Goal: Contribute content

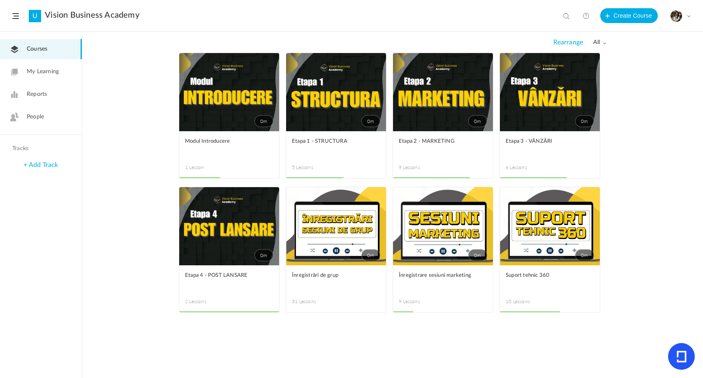
click at [0, 0] on span at bounding box center [0, 0] width 0 height 0
click at [0, 0] on link "Edit" at bounding box center [0, 0] width 0 height 0
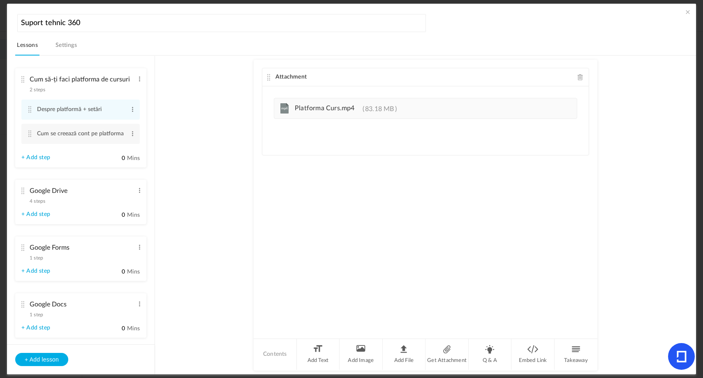
scroll to position [363, 0]
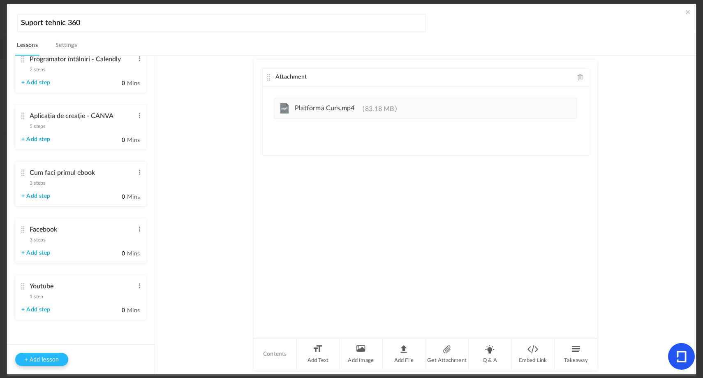
click at [45, 294] on button "+ Add lesson" at bounding box center [41, 359] width 53 height 13
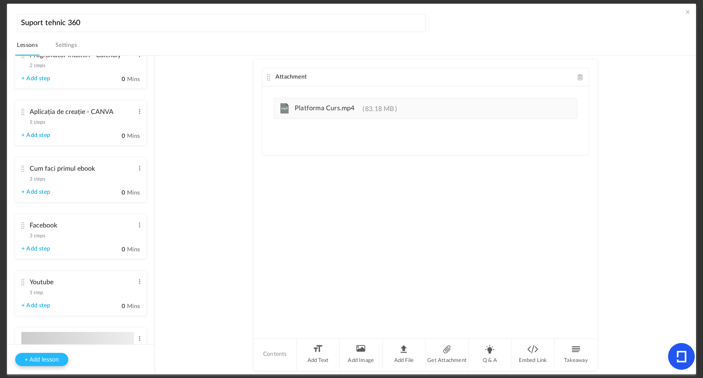
type input "Lesson 11"
type input "0"
type input "Step 1"
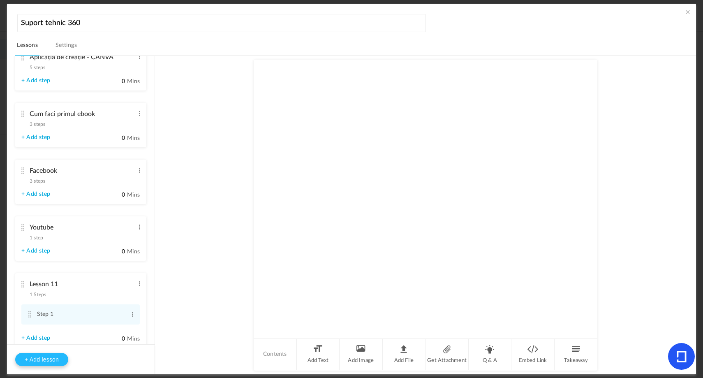
scroll to position [308, 0]
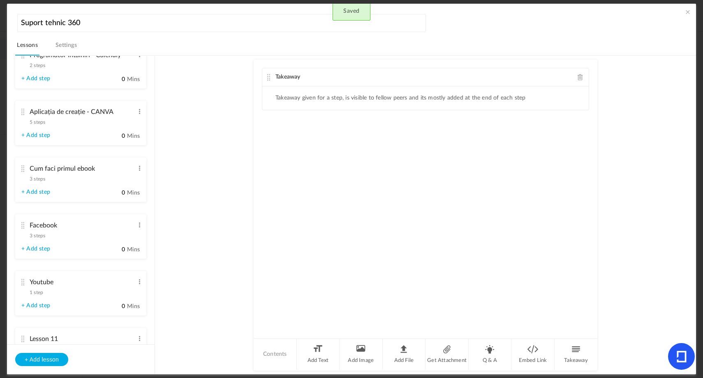
click at [491, 79] on span at bounding box center [581, 77] width 6 height 6
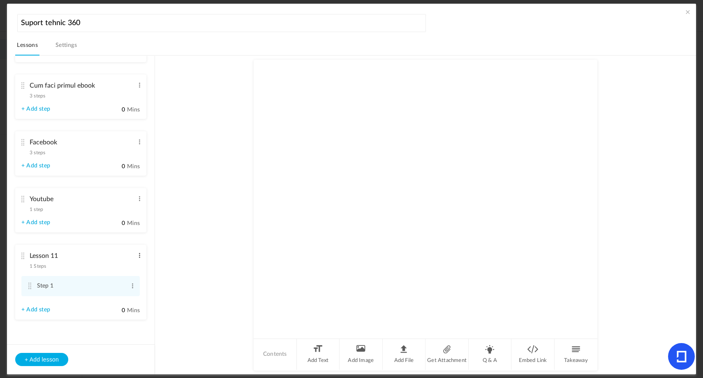
click at [137, 255] on span at bounding box center [140, 255] width 6 height 8
click at [135, 265] on link "Edit" at bounding box center [126, 269] width 32 height 10
click at [105, 255] on input "Lesson 11" at bounding box center [82, 253] width 104 height 17
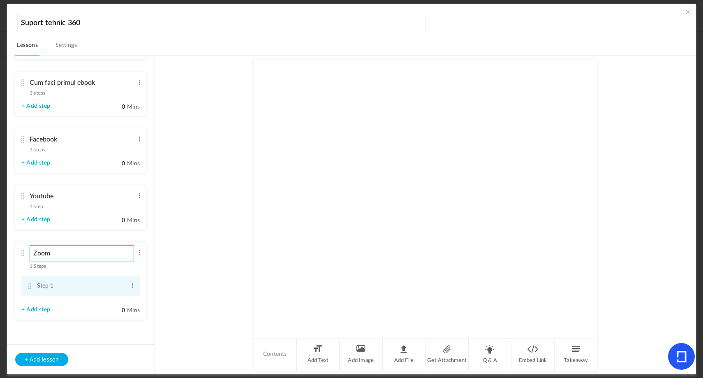
type input "Zoom"
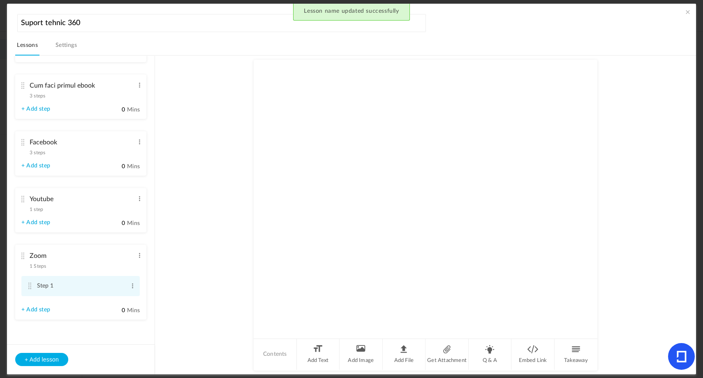
click at [135, 288] on li "Step 1 Edit Delete" at bounding box center [80, 286] width 118 height 20
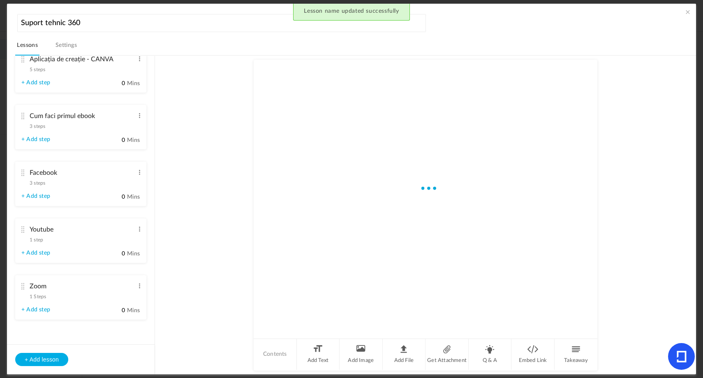
scroll to position [365, 0]
click at [41, 294] on span "1 Steps" at bounding box center [38, 296] width 16 height 5
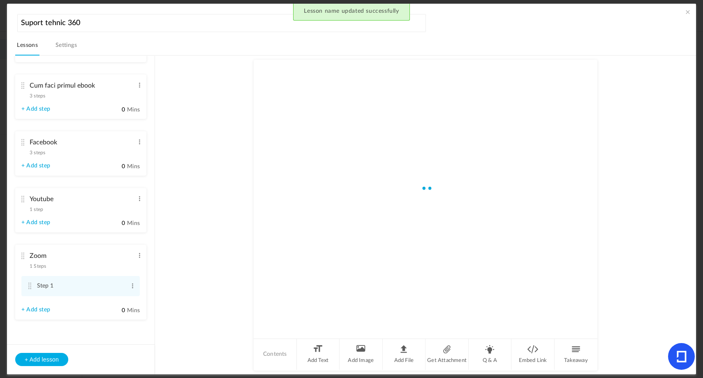
scroll to position [396, 0]
click at [133, 287] on span at bounding box center [133, 286] width 6 height 8
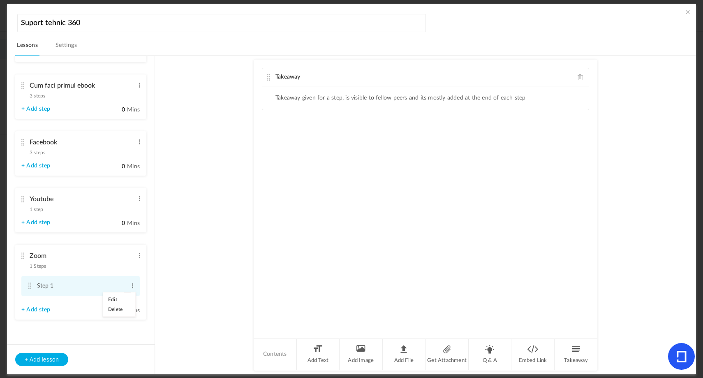
click at [122, 294] on link "Edit" at bounding box center [119, 300] width 32 height 10
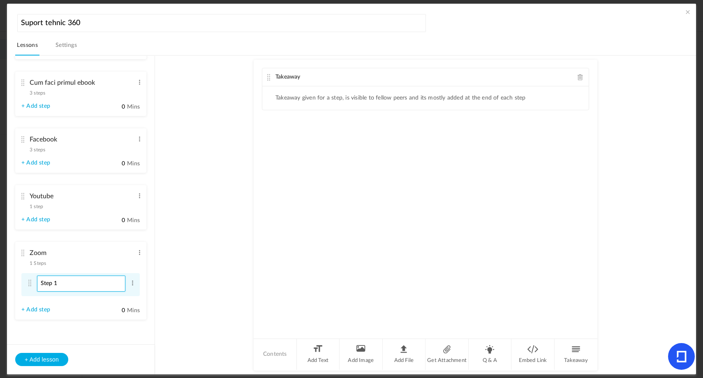
click at [93, 286] on input "Step 1" at bounding box center [81, 284] width 88 height 16
type input "Cum să faci un link de webinar"
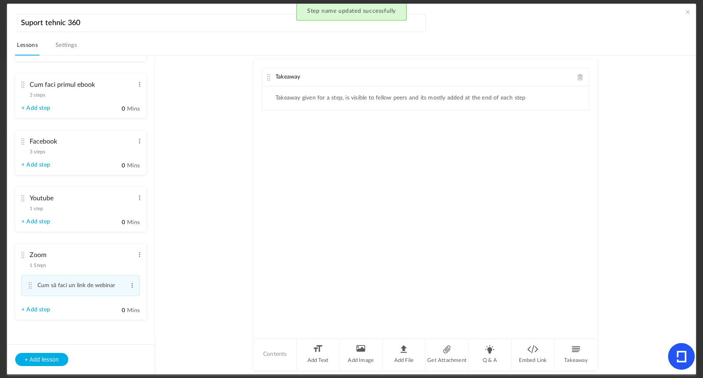
click at [491, 79] on span at bounding box center [581, 77] width 6 height 6
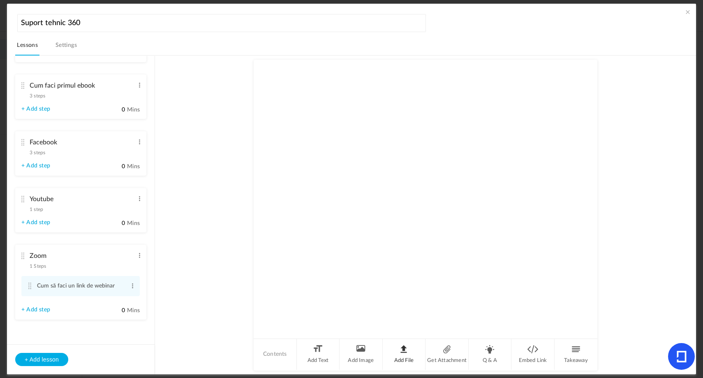
click at [396, 294] on li "Add File" at bounding box center [404, 354] width 43 height 31
click at [491, 14] on span at bounding box center [688, 12] width 8 height 8
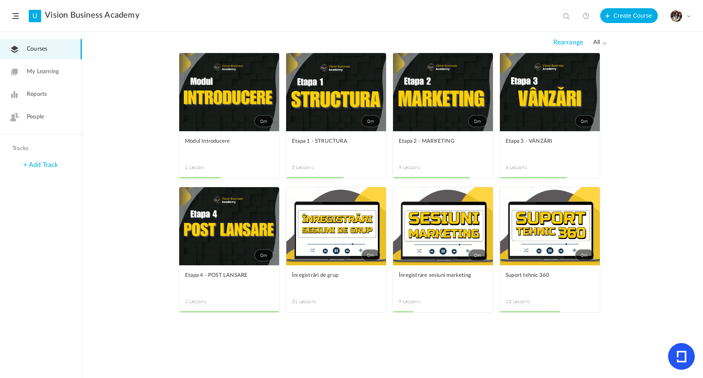
click at [491, 223] on link "0m" at bounding box center [550, 226] width 100 height 78
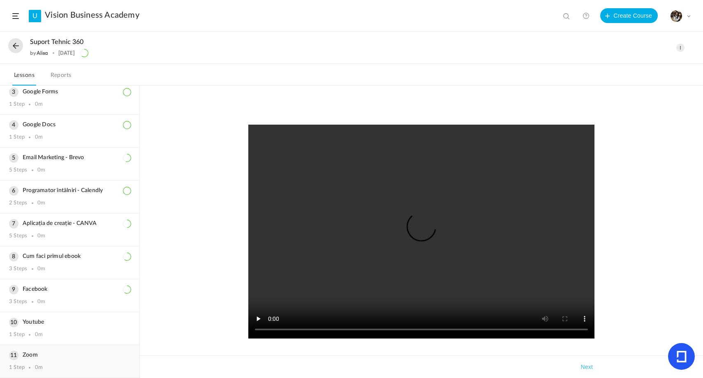
click at [44, 294] on h3 "Zoom" at bounding box center [69, 355] width 121 height 7
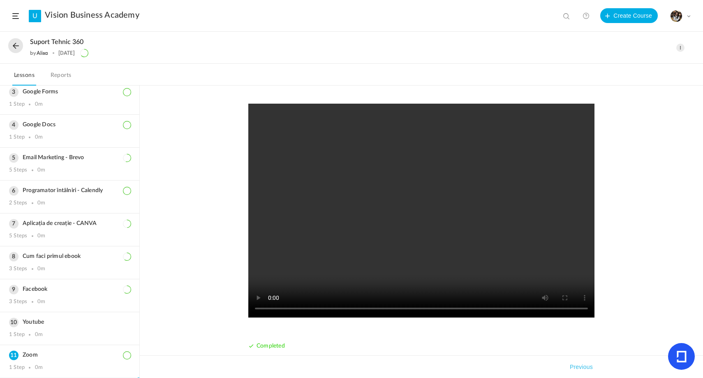
click at [491, 167] on div "Completed Takeaways Previous" at bounding box center [422, 232] width 564 height 293
